Goal: Information Seeking & Learning: Learn about a topic

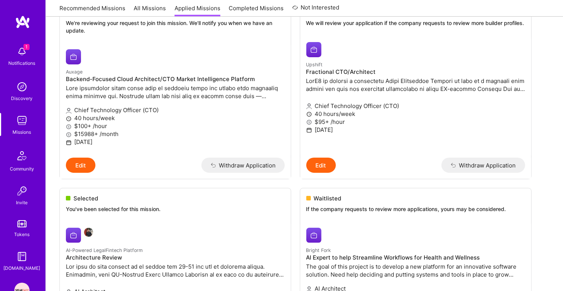
scroll to position [191, 0]
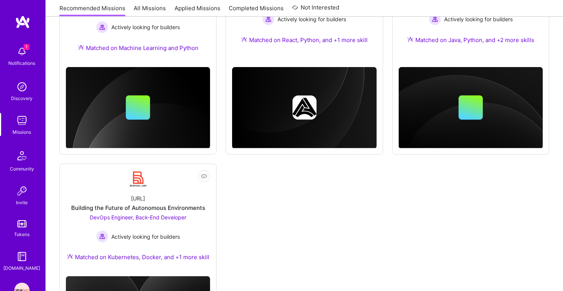
scroll to position [488, 0]
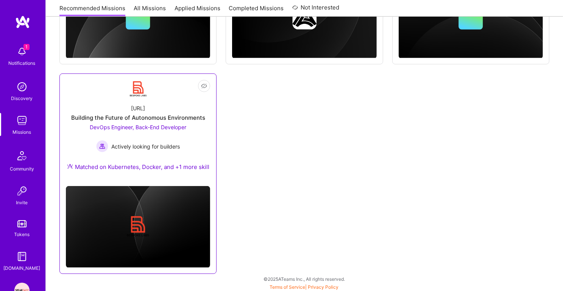
click at [181, 100] on div "[URL] Building the Future of Autonomous Environments DevOps Engineer, Back-End …" at bounding box center [138, 139] width 144 height 82
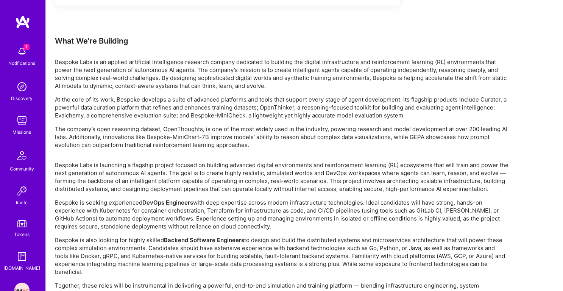
scroll to position [727, 0]
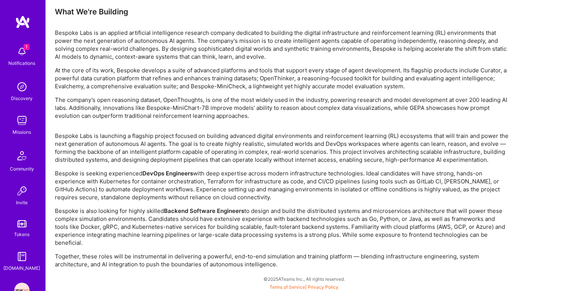
click at [253, 137] on p "Bespoke Labs is launching a flagship project focused on building advanced digit…" at bounding box center [282, 148] width 454 height 32
click at [250, 144] on p "Bespoke Labs is launching a flagship project focused on building advanced digit…" at bounding box center [282, 148] width 454 height 32
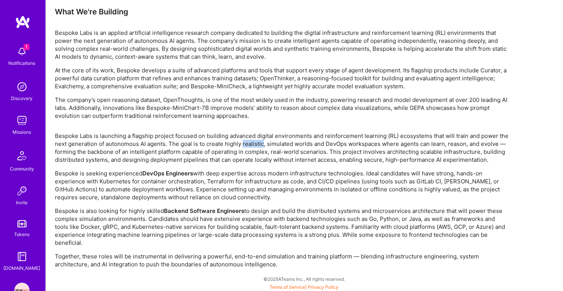
click at [250, 144] on p "Bespoke Labs is launching a flagship project focused on building advanced digit…" at bounding box center [282, 148] width 454 height 32
click at [243, 154] on p "Bespoke Labs is launching a flagship project focused on building advanced digit…" at bounding box center [282, 148] width 454 height 32
click at [246, 146] on p "Bespoke Labs is launching a flagship project focused on building advanced digit…" at bounding box center [282, 148] width 454 height 32
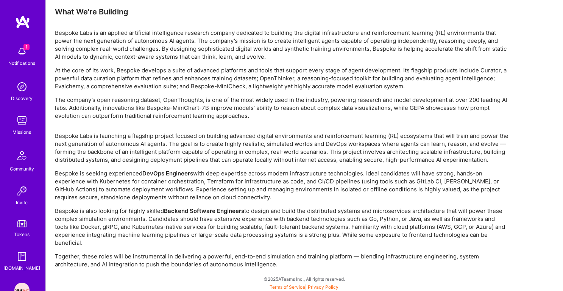
click at [246, 146] on p "Bespoke Labs is launching a flagship project focused on building advanced digit…" at bounding box center [282, 148] width 454 height 32
click at [244, 154] on p "Bespoke Labs is launching a flagship project focused on building advanced digit…" at bounding box center [282, 148] width 454 height 32
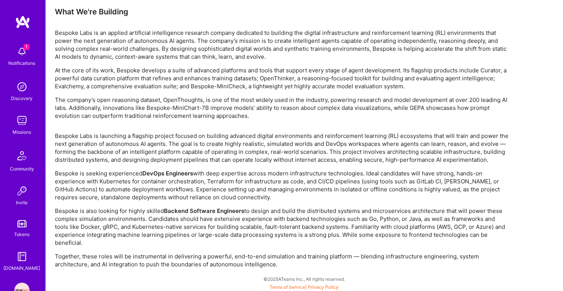
click at [255, 137] on p "Bespoke Labs is launching a flagship project focused on building advanced digit…" at bounding box center [282, 148] width 454 height 32
click at [249, 150] on p "Bespoke Labs is launching a flagship project focused on building advanced digit…" at bounding box center [282, 148] width 454 height 32
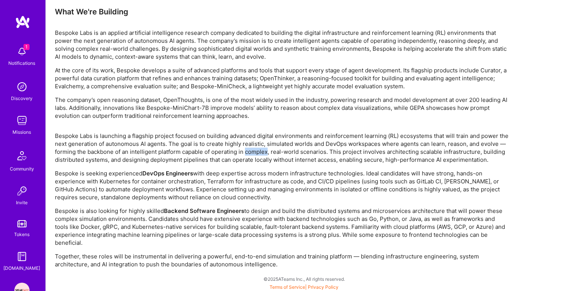
click at [249, 150] on p "Bespoke Labs is launching a flagship project focused on building advanced digit…" at bounding box center [282, 148] width 454 height 32
click at [245, 158] on p "Bespoke Labs is launching a flagship project focused on building advanced digit…" at bounding box center [282, 148] width 454 height 32
click at [248, 150] on p "Bespoke Labs is launching a flagship project focused on building advanced digit…" at bounding box center [282, 148] width 454 height 32
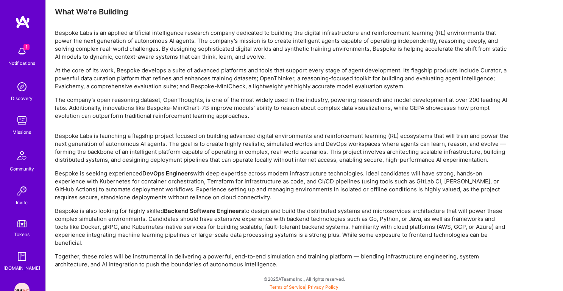
click at [248, 150] on p "Bespoke Labs is launching a flagship project focused on building advanced digit…" at bounding box center [282, 148] width 454 height 32
click at [240, 165] on div "Bespoke Labs is launching a flagship project focused on building advanced digit…" at bounding box center [282, 200] width 454 height 136
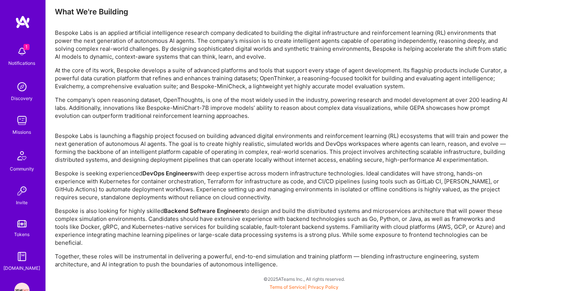
click at [246, 154] on p "Bespoke Labs is launching a flagship project focused on building advanced digit…" at bounding box center [282, 148] width 454 height 32
click at [242, 160] on p "Bespoke Labs is launching a flagship project focused on building advanced digit…" at bounding box center [282, 148] width 454 height 32
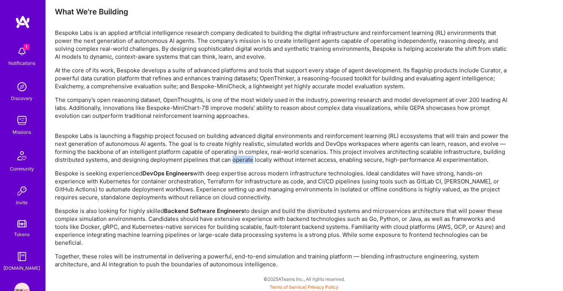
click at [242, 160] on p "Bespoke Labs is launching a flagship project focused on building advanced digit…" at bounding box center [282, 148] width 454 height 32
click at [235, 171] on p "Bespoke is seeking experienced DevOps Engineers with deep expertise across mode…" at bounding box center [282, 185] width 454 height 32
click at [240, 159] on p "Bespoke Labs is launching a flagship project focused on building advanced digit…" at bounding box center [282, 148] width 454 height 32
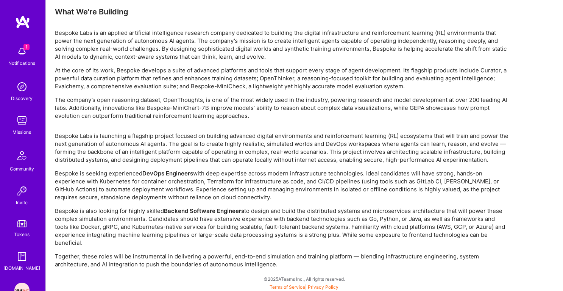
click at [240, 159] on p "Bespoke Labs is launching a flagship project focused on building advanced digit…" at bounding box center [282, 148] width 454 height 32
click at [229, 178] on p "Bespoke is seeking experienced DevOps Engineers with deep expertise across mode…" at bounding box center [282, 185] width 454 height 32
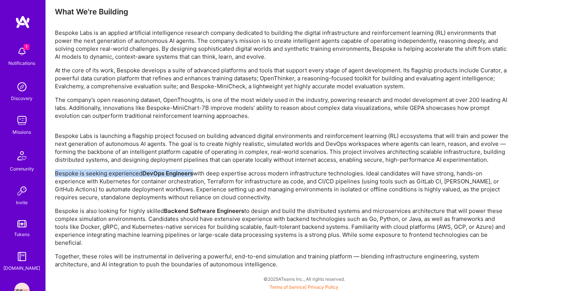
click at [242, 155] on p "Bespoke Labs is launching a flagship project focused on building advanced digit…" at bounding box center [282, 148] width 454 height 32
click at [230, 172] on p "Bespoke is seeking experienced DevOps Engineers with deep expertise across mode…" at bounding box center [282, 185] width 454 height 32
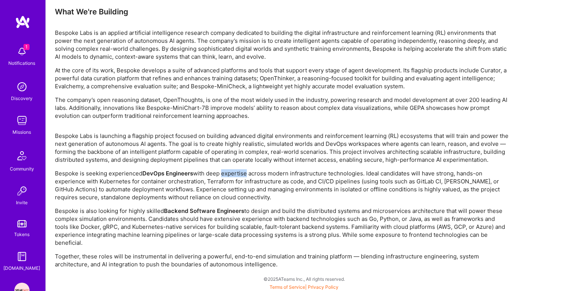
click at [230, 172] on p "Bespoke is seeking experienced DevOps Engineers with deep expertise across mode…" at bounding box center [282, 185] width 454 height 32
click at [235, 159] on p "Bespoke Labs is launching a flagship project focused on building advanced digit…" at bounding box center [282, 148] width 454 height 32
click at [224, 181] on p "Bespoke is seeking experienced DevOps Engineers with deep expertise across mode…" at bounding box center [282, 185] width 454 height 32
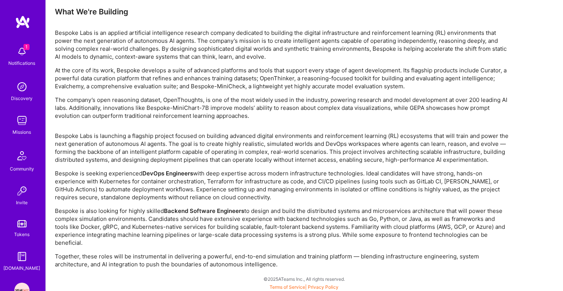
click at [224, 181] on p "Bespoke is seeking experienced DevOps Engineers with deep expertise across mode…" at bounding box center [282, 185] width 454 height 32
click at [234, 156] on p "Bespoke Labs is launching a flagship project focused on building advanced digit…" at bounding box center [282, 148] width 454 height 32
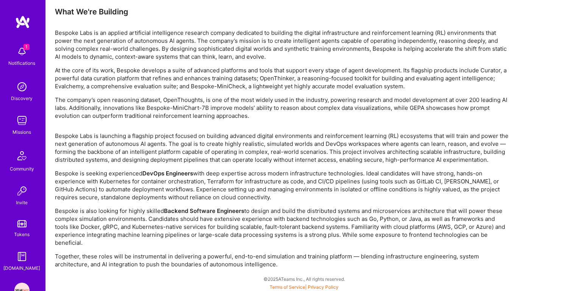
click at [217, 178] on p "Bespoke is seeking experienced DevOps Engineers with deep expertise across mode…" at bounding box center [282, 185] width 454 height 32
click at [210, 188] on p "Bespoke is seeking experienced DevOps Engineers with deep expertise across mode…" at bounding box center [282, 185] width 454 height 32
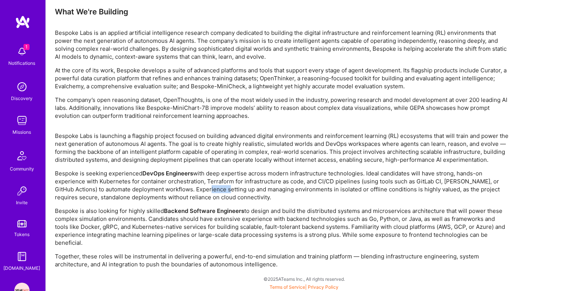
click at [210, 188] on p "Bespoke is seeking experienced DevOps Engineers with deep expertise across mode…" at bounding box center [282, 185] width 454 height 32
click at [218, 172] on p "Bespoke is seeking experienced DevOps Engineers with deep expertise across mode…" at bounding box center [282, 185] width 454 height 32
click at [242, 207] on strong "Backend Software Engineers" at bounding box center [204, 210] width 80 height 7
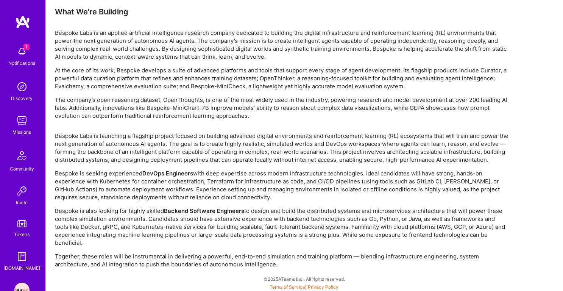
click at [242, 207] on strong "Backend Software Engineers" at bounding box center [204, 210] width 80 height 7
click at [235, 215] on p "Bespoke is also looking for highly skilled Backend Software Engineers to design…" at bounding box center [282, 227] width 454 height 40
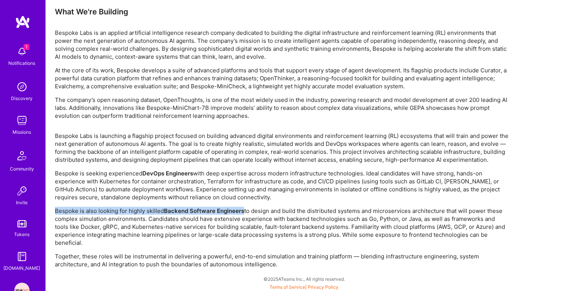
click at [227, 219] on p "Bespoke is also looking for highly skilled Backend Software Engineers to design…" at bounding box center [282, 227] width 454 height 40
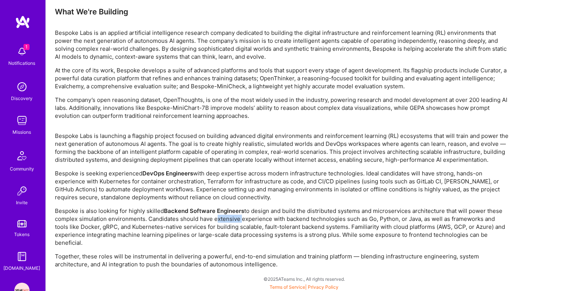
click at [227, 219] on p "Bespoke is also looking for highly skilled Backend Software Engineers to design…" at bounding box center [282, 227] width 454 height 40
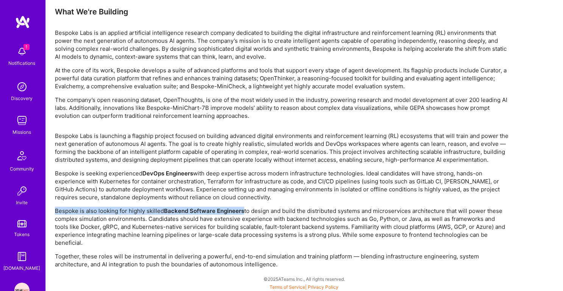
click at [223, 228] on p "Bespoke is also looking for highly skilled Backend Software Engineers to design…" at bounding box center [282, 227] width 454 height 40
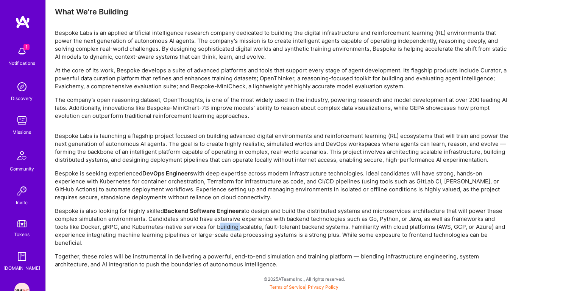
click at [223, 228] on p "Bespoke is also looking for highly skilled Backend Software Engineers to design…" at bounding box center [282, 227] width 454 height 40
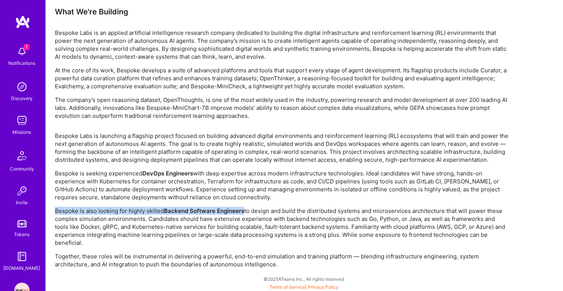
click at [247, 219] on p "Bespoke is also looking for highly skilled Backend Software Engineers to design…" at bounding box center [282, 227] width 454 height 40
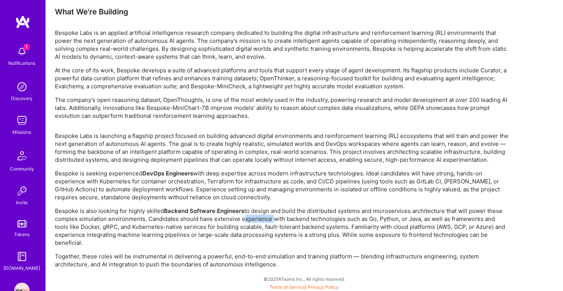
click at [247, 219] on p "Bespoke is also looking for highly skilled Backend Software Engineers to design…" at bounding box center [282, 227] width 454 height 40
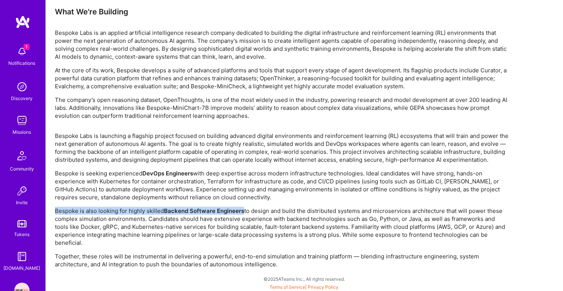
click at [238, 230] on p "Bespoke is also looking for highly skilled Backend Software Engineers to design…" at bounding box center [282, 227] width 454 height 40
click at [232, 238] on p "Bespoke is also looking for highly skilled Backend Software Engineers to design…" at bounding box center [282, 227] width 454 height 40
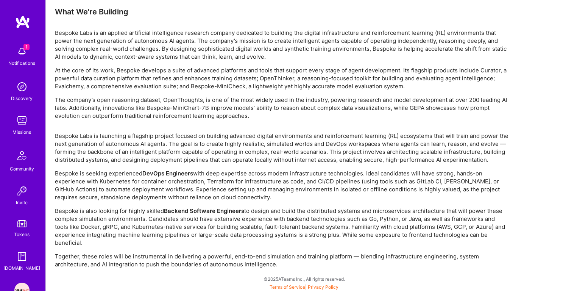
click at [232, 238] on p "Bespoke is also looking for highly skilled Backend Software Engineers to design…" at bounding box center [282, 227] width 454 height 40
click at [244, 227] on p "Bespoke is also looking for highly skilled Backend Software Engineers to design…" at bounding box center [282, 227] width 454 height 40
click at [240, 232] on p "Bespoke is also looking for highly skilled Backend Software Engineers to design…" at bounding box center [282, 227] width 454 height 40
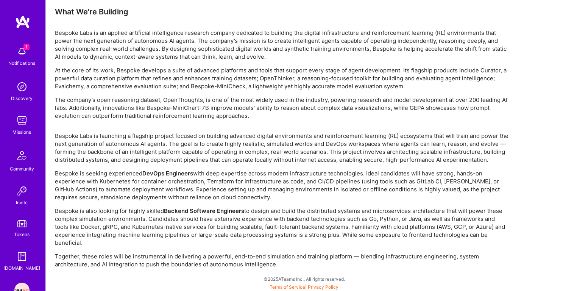
click at [240, 232] on p "Bespoke is also looking for highly skilled Backend Software Engineers to design…" at bounding box center [282, 227] width 454 height 40
click at [250, 216] on p "Bespoke is also looking for highly skilled Backend Software Engineers to design…" at bounding box center [282, 227] width 454 height 40
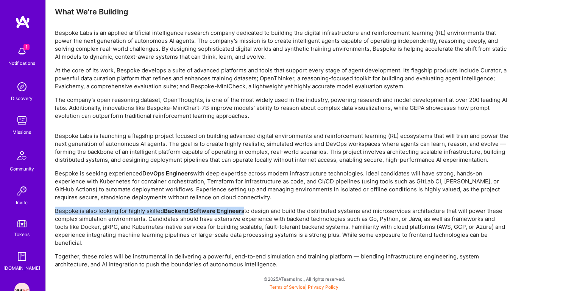
click at [238, 233] on p "Bespoke is also looking for highly skilled Backend Software Engineers to design…" at bounding box center [282, 227] width 454 height 40
click at [264, 219] on p "Bespoke is also looking for highly skilled Backend Software Engineers to design…" at bounding box center [282, 227] width 454 height 40
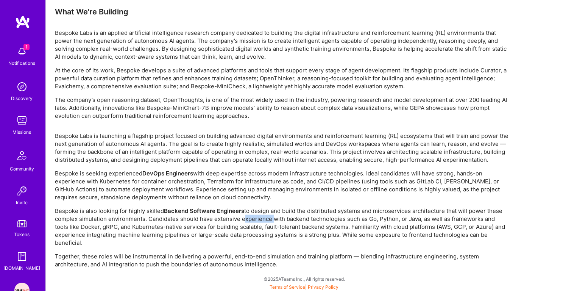
click at [264, 219] on p "Bespoke is also looking for highly skilled Backend Software Engineers to design…" at bounding box center [282, 227] width 454 height 40
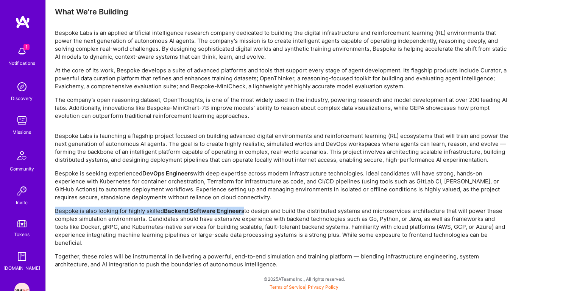
click at [256, 230] on p "Bespoke is also looking for highly skilled Backend Software Engineers to design…" at bounding box center [282, 227] width 454 height 40
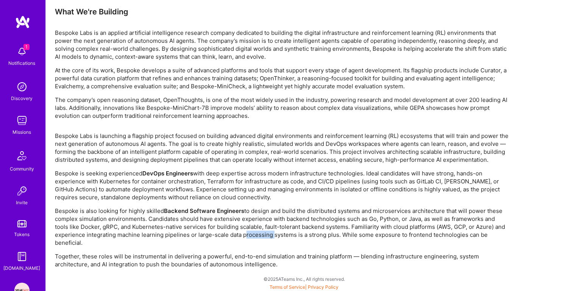
click at [256, 230] on p "Bespoke is also looking for highly skilled Backend Software Engineers to design…" at bounding box center [282, 227] width 454 height 40
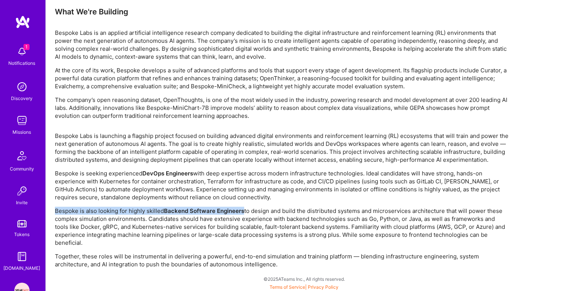
click at [264, 218] on p "Bespoke is also looking for highly skilled Backend Software Engineers to design…" at bounding box center [282, 227] width 454 height 40
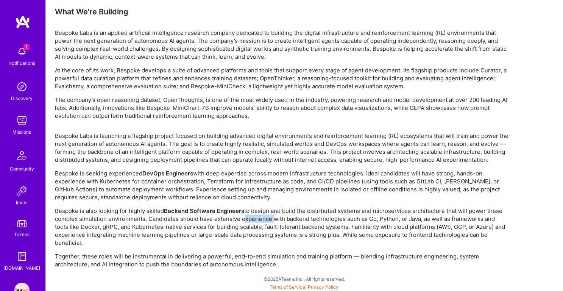
click at [264, 218] on p "Bespoke is also looking for highly skilled Backend Software Engineers to design…" at bounding box center [282, 227] width 454 height 40
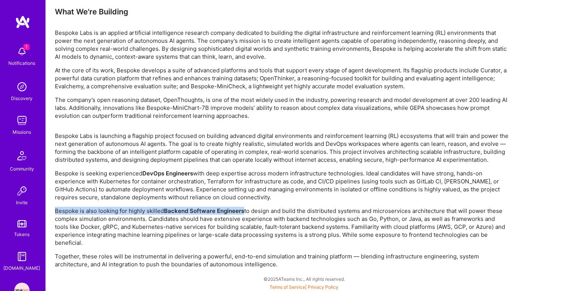
click at [227, 259] on p "Together, these roles will be instrumental in delivering a powerful, end-to-end…" at bounding box center [282, 260] width 454 height 16
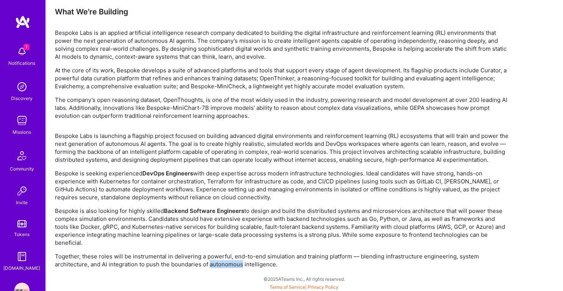
click at [227, 259] on p "Together, these roles will be instrumental in delivering a powerful, end-to-end…" at bounding box center [282, 260] width 454 height 16
click at [254, 221] on p "Bespoke is also looking for highly skilled Backend Software Engineers to design…" at bounding box center [282, 227] width 454 height 40
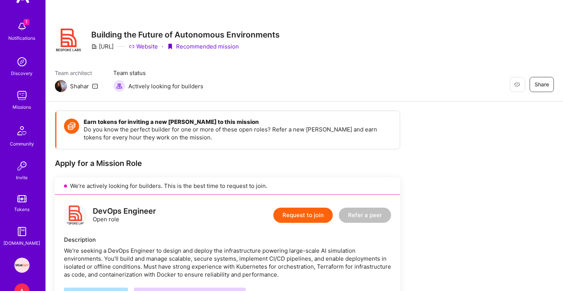
scroll to position [73, 0]
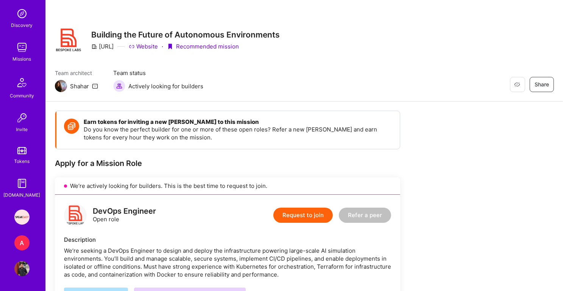
click at [24, 268] on img at bounding box center [21, 268] width 15 height 15
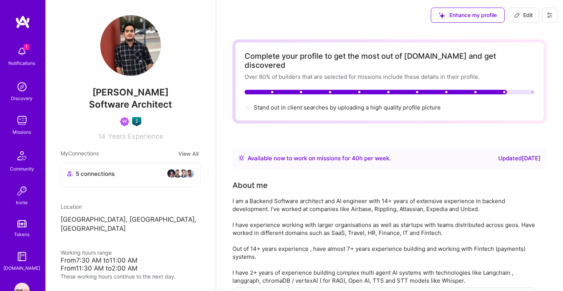
click at [22, 115] on img at bounding box center [21, 120] width 15 height 15
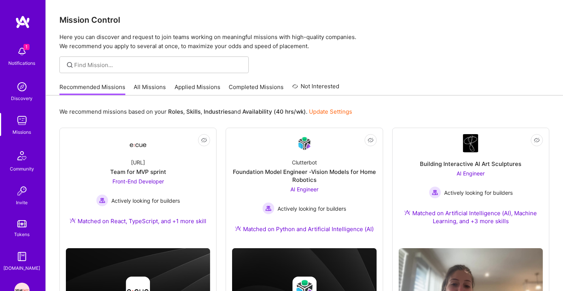
click at [198, 114] on b "Skills" at bounding box center [193, 111] width 14 height 7
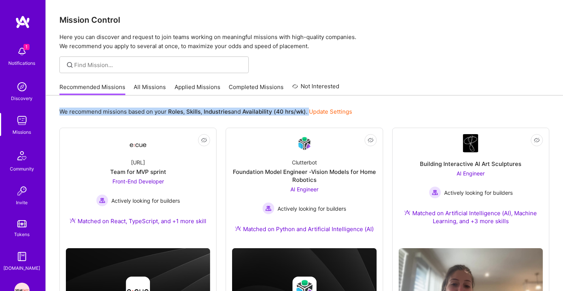
click at [219, 114] on b "Industries" at bounding box center [217, 111] width 27 height 7
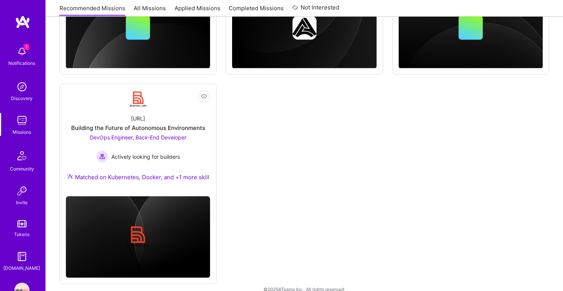
scroll to position [488, 0]
